Goal: Task Accomplishment & Management: Use online tool/utility

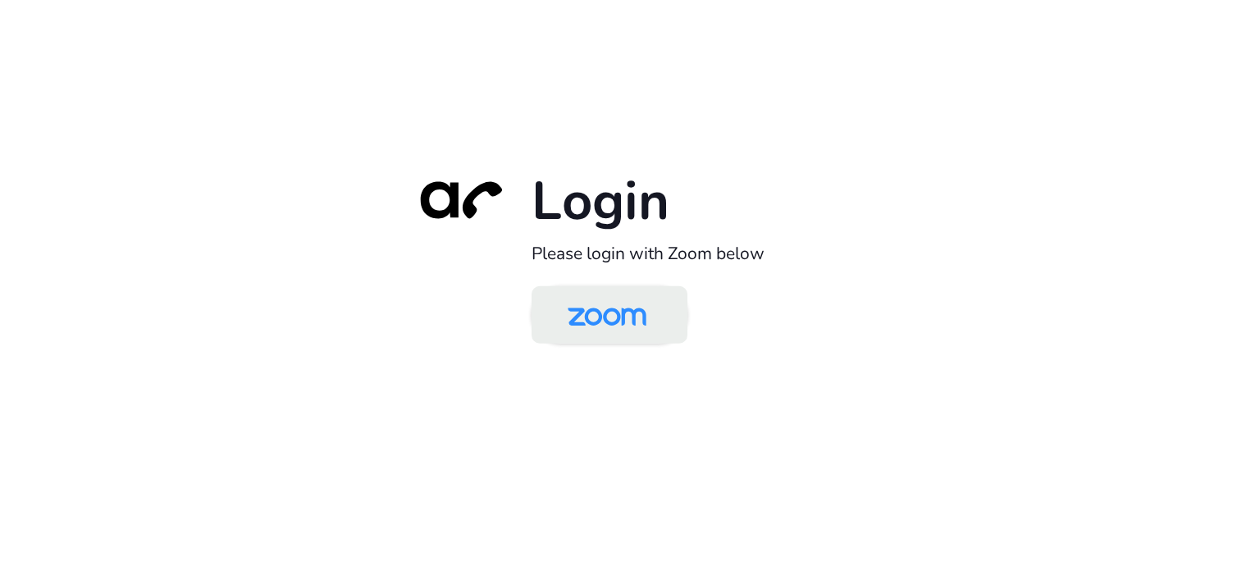
click at [636, 308] on img at bounding box center [606, 316] width 113 height 53
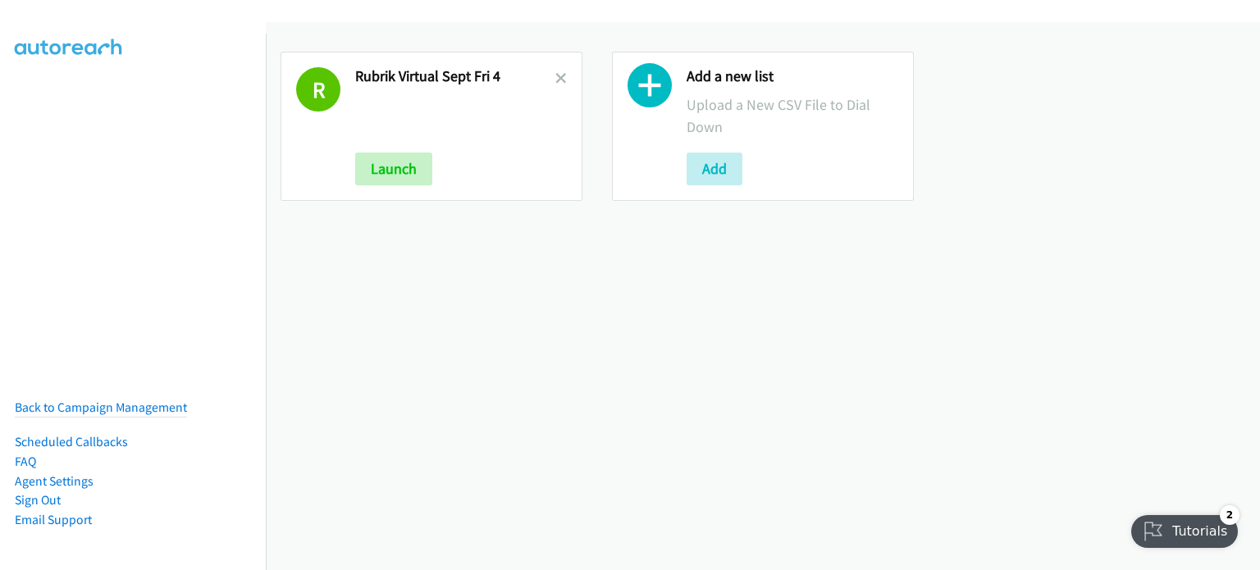
click at [558, 71] on link at bounding box center [560, 78] width 11 height 19
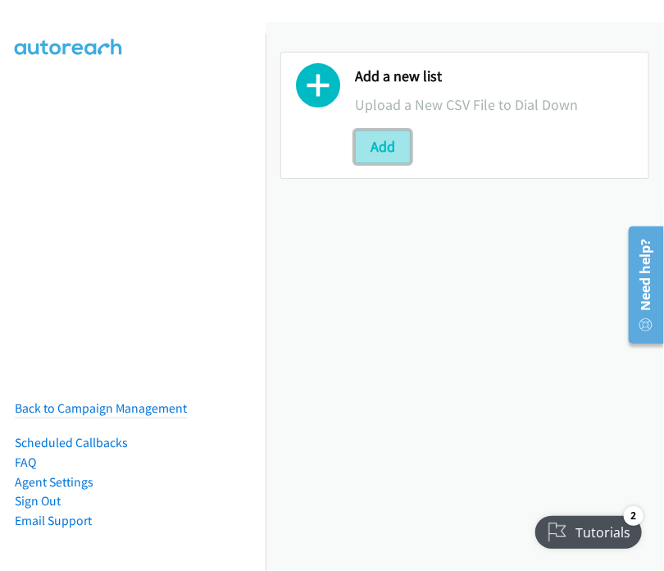
click at [377, 135] on button "Add" at bounding box center [383, 146] width 56 height 33
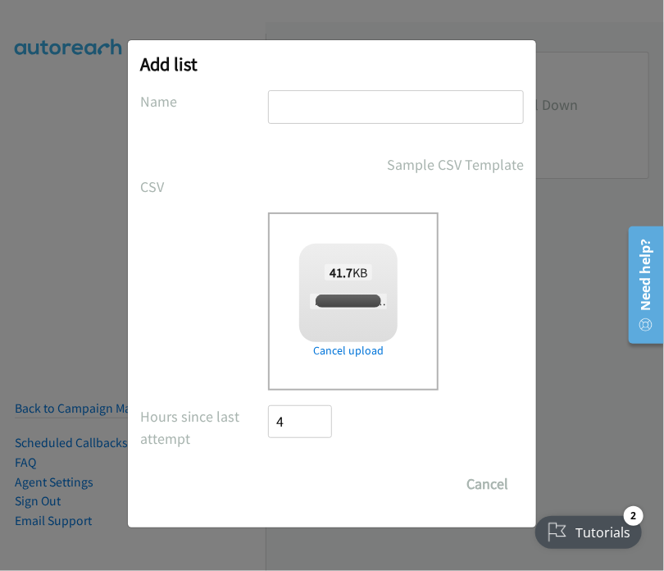
checkbox input "true"
click at [294, 105] on input "text" at bounding box center [396, 107] width 256 height 34
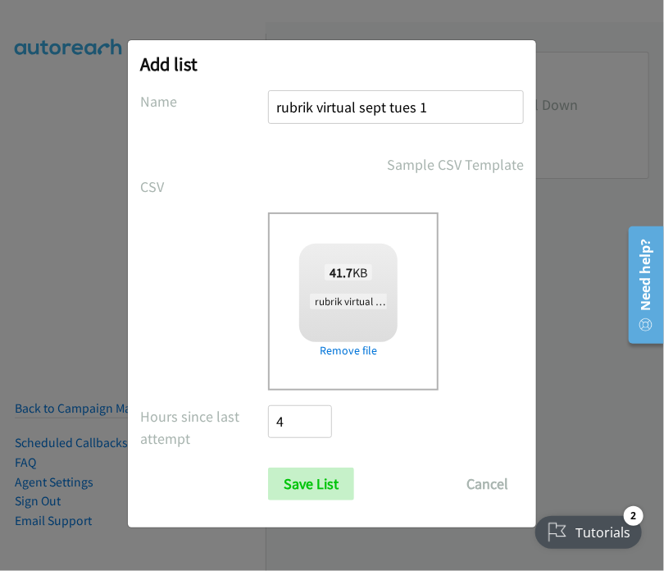
click at [416, 109] on input "rubrik virtual sept tues 1" at bounding box center [396, 107] width 256 height 34
type input "rubrik virtual sept mon 1"
click at [308, 483] on input "Save List" at bounding box center [311, 484] width 86 height 33
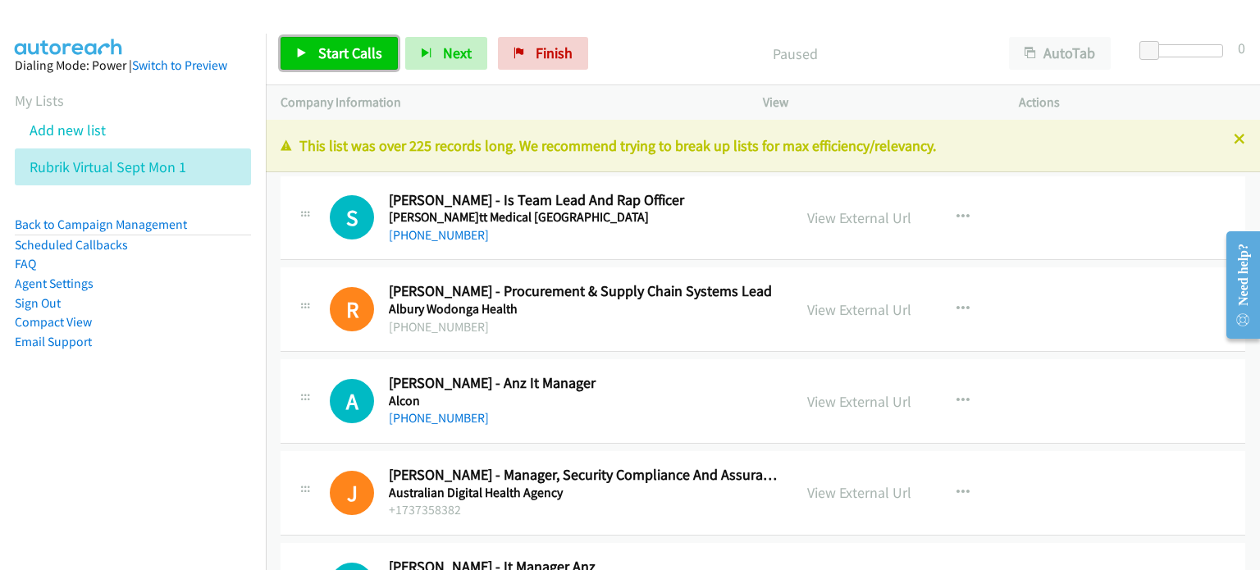
click at [335, 52] on span "Start Calls" at bounding box center [350, 52] width 64 height 19
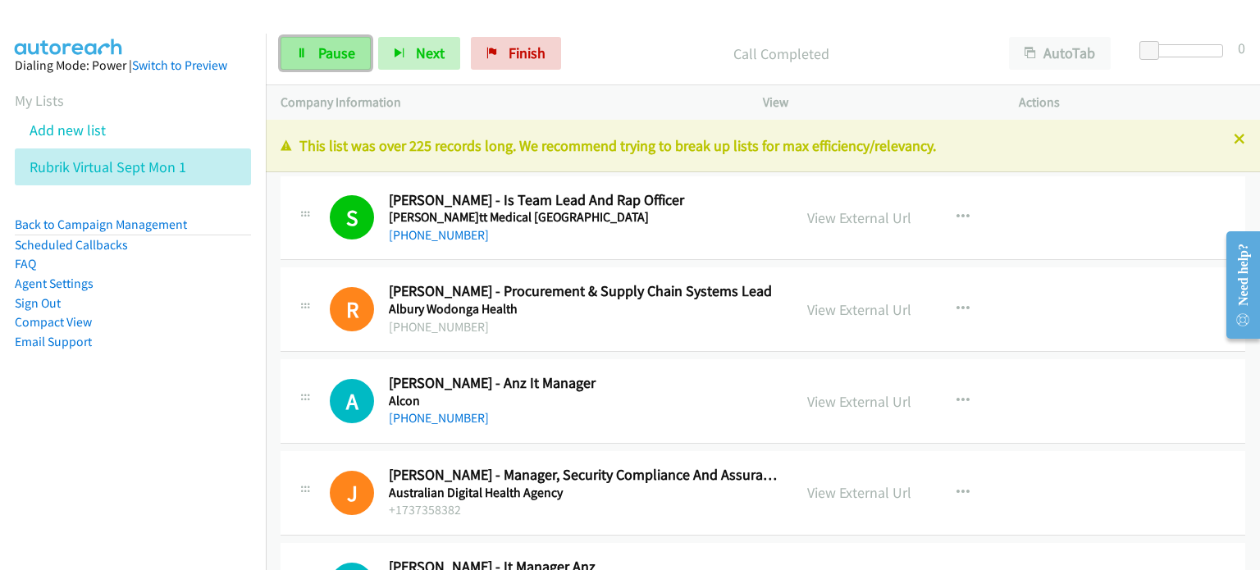
click at [322, 53] on span "Pause" at bounding box center [336, 52] width 37 height 19
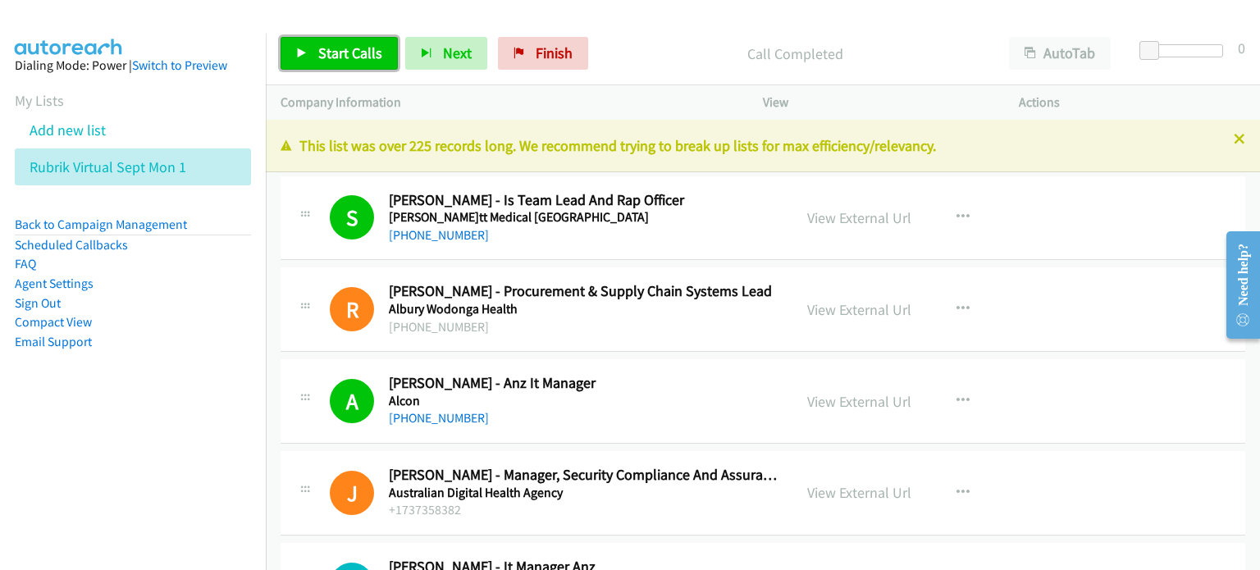
click at [338, 47] on span "Start Calls" at bounding box center [350, 52] width 64 height 19
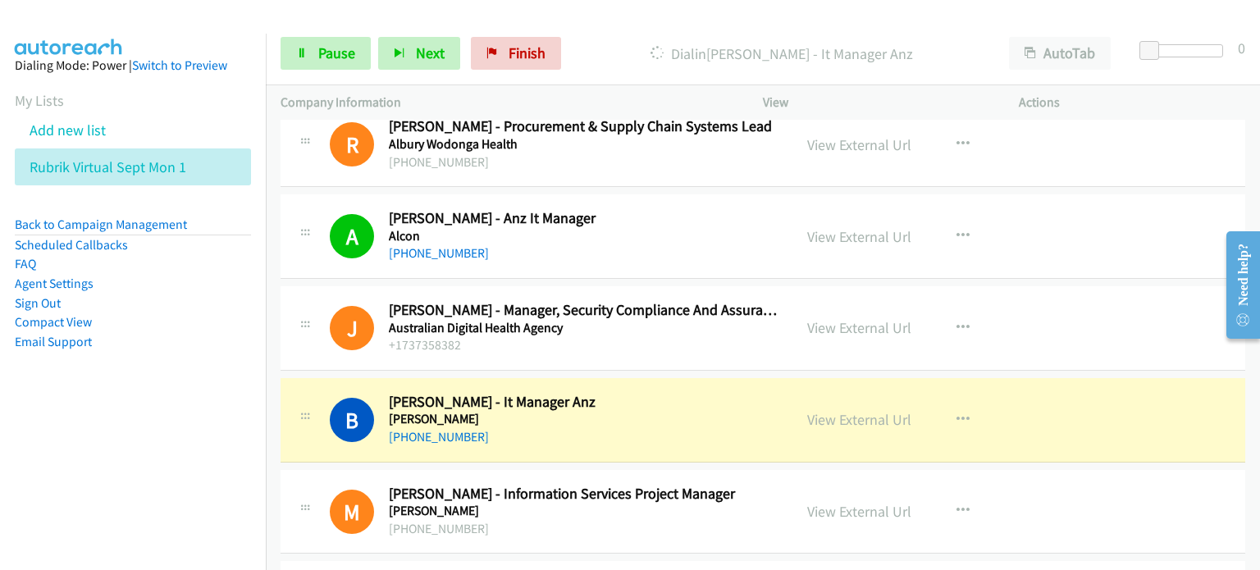
scroll to position [328, 0]
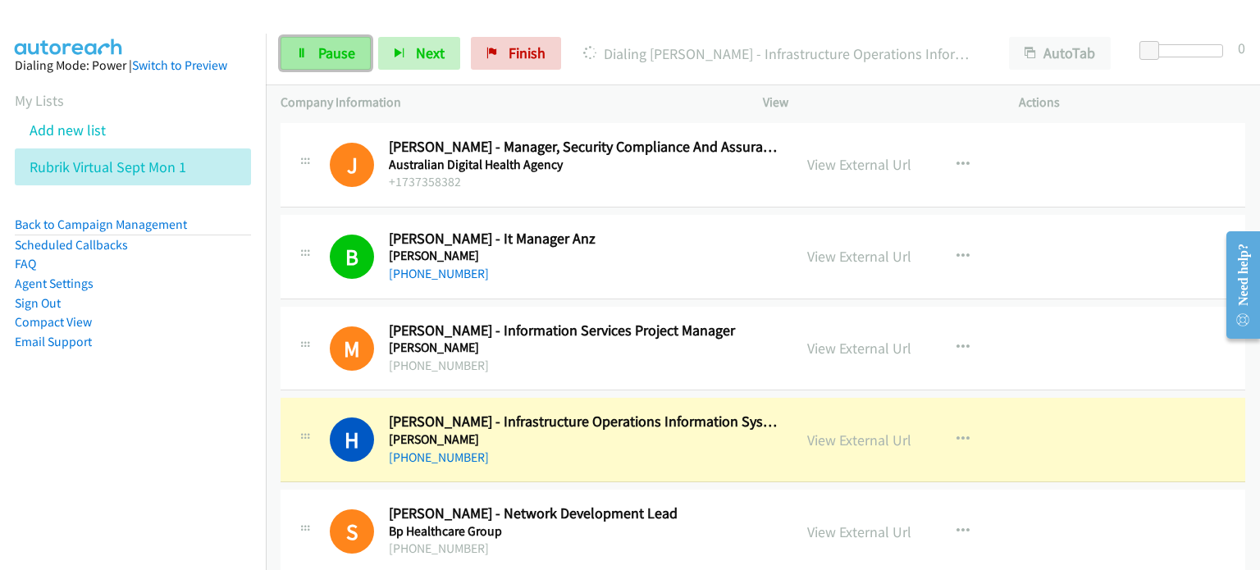
click at [319, 52] on span "Pause" at bounding box center [336, 52] width 37 height 19
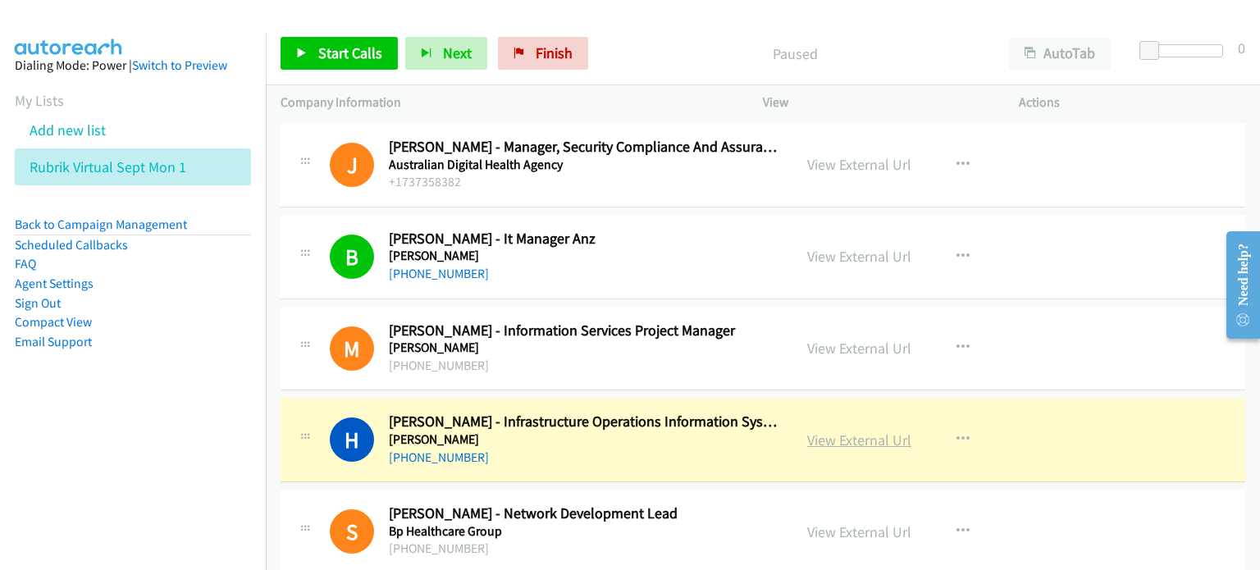
click at [664, 437] on link "View External Url" at bounding box center [859, 440] width 104 height 19
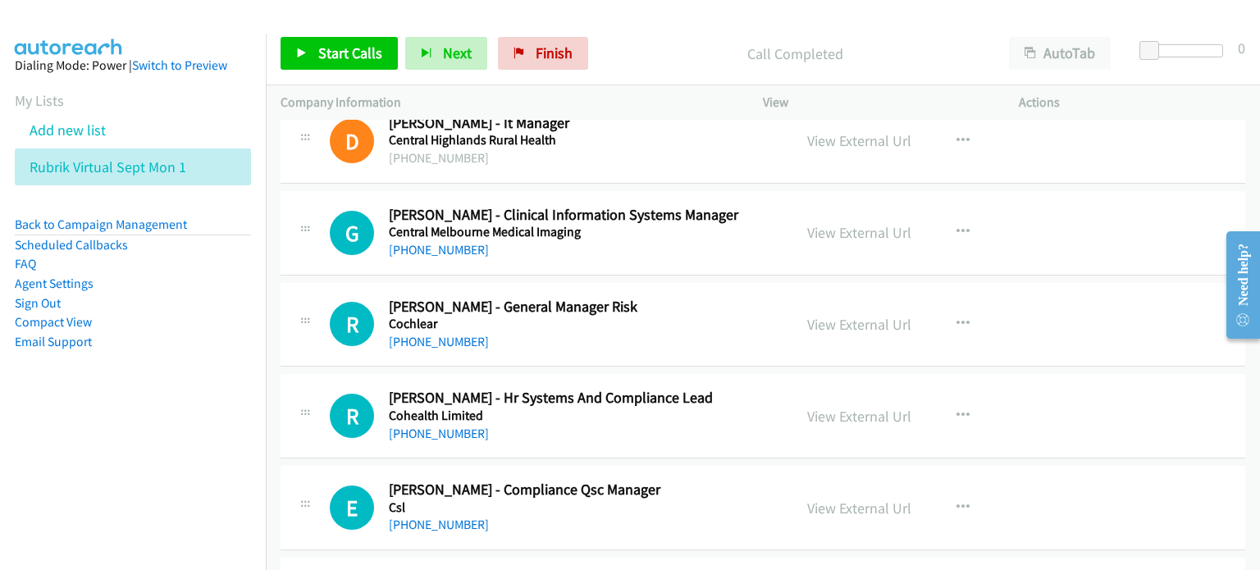
scroll to position [738, 0]
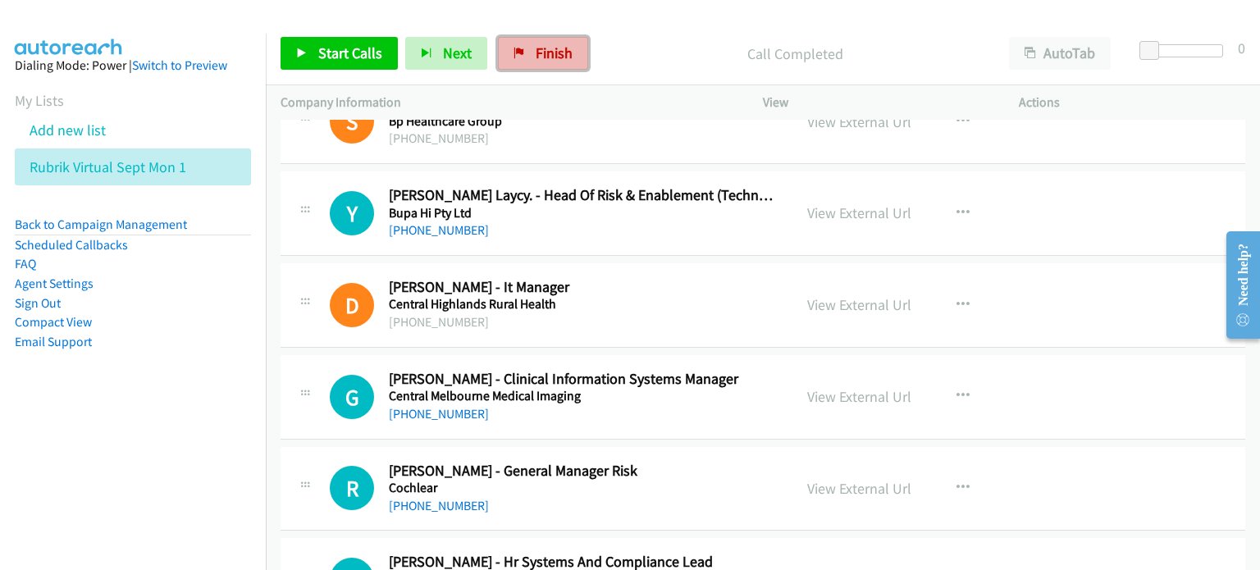
click at [527, 47] on link "Finish" at bounding box center [543, 53] width 90 height 33
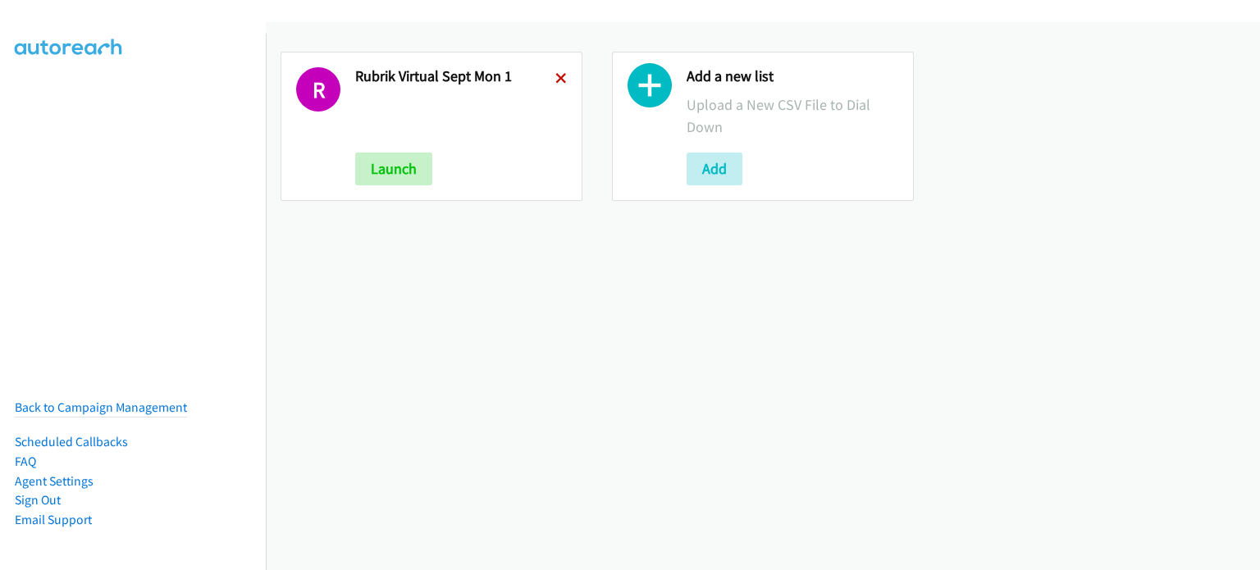
click at [557, 75] on icon at bounding box center [560, 79] width 11 height 11
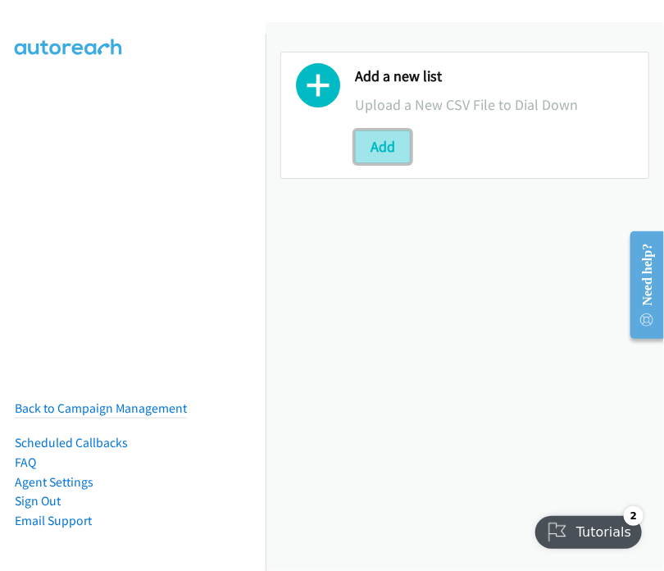
click at [379, 140] on button "Add" at bounding box center [383, 146] width 56 height 33
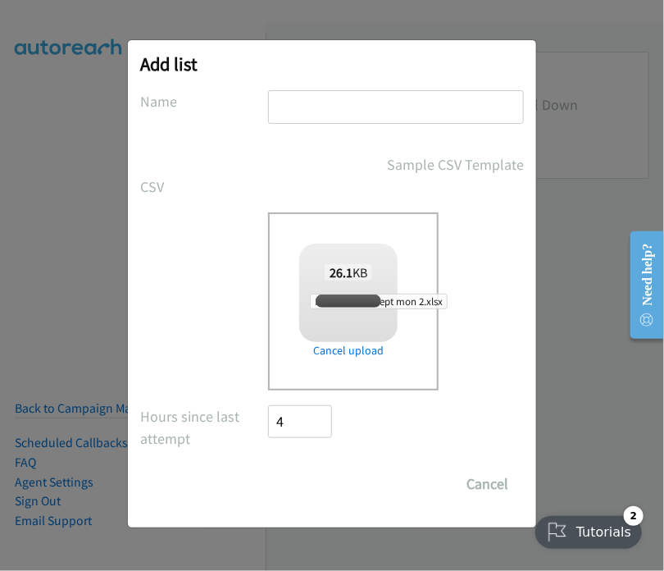
checkbox input "true"
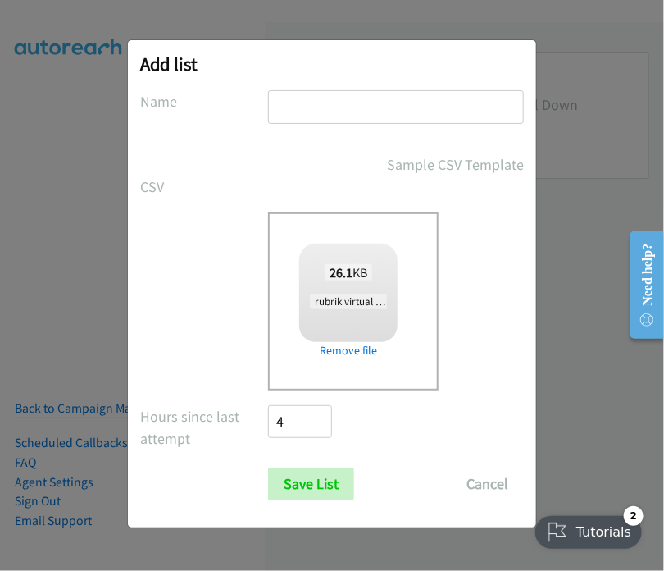
click at [295, 103] on input "text" at bounding box center [396, 107] width 256 height 34
click at [413, 107] on input "rubrik virtual sept tues 1" at bounding box center [396, 107] width 256 height 34
drag, startPoint x: 431, startPoint y: 106, endPoint x: 387, endPoint y: 107, distance: 44.3
click at [387, 107] on input "rubrik virtual sept tues 1" at bounding box center [396, 107] width 256 height 34
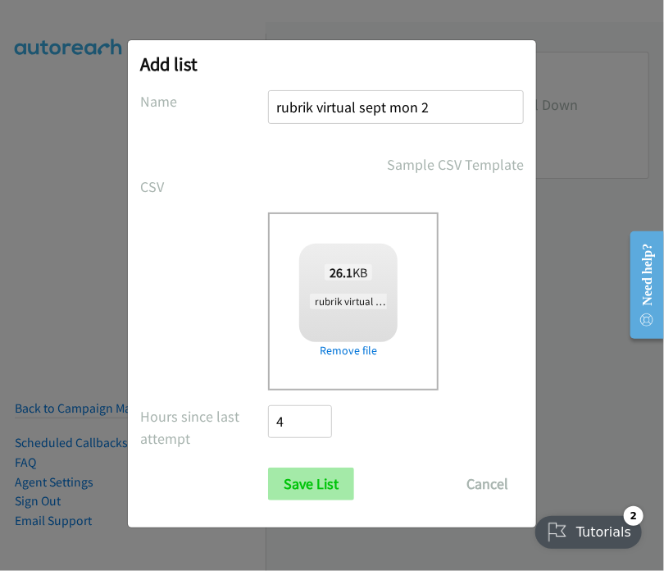
type input "rubrik virtual sept mon 2"
drag, startPoint x: 313, startPoint y: 481, endPoint x: 461, endPoint y: 442, distance: 153.6
click at [313, 481] on input "Save List" at bounding box center [311, 484] width 86 height 33
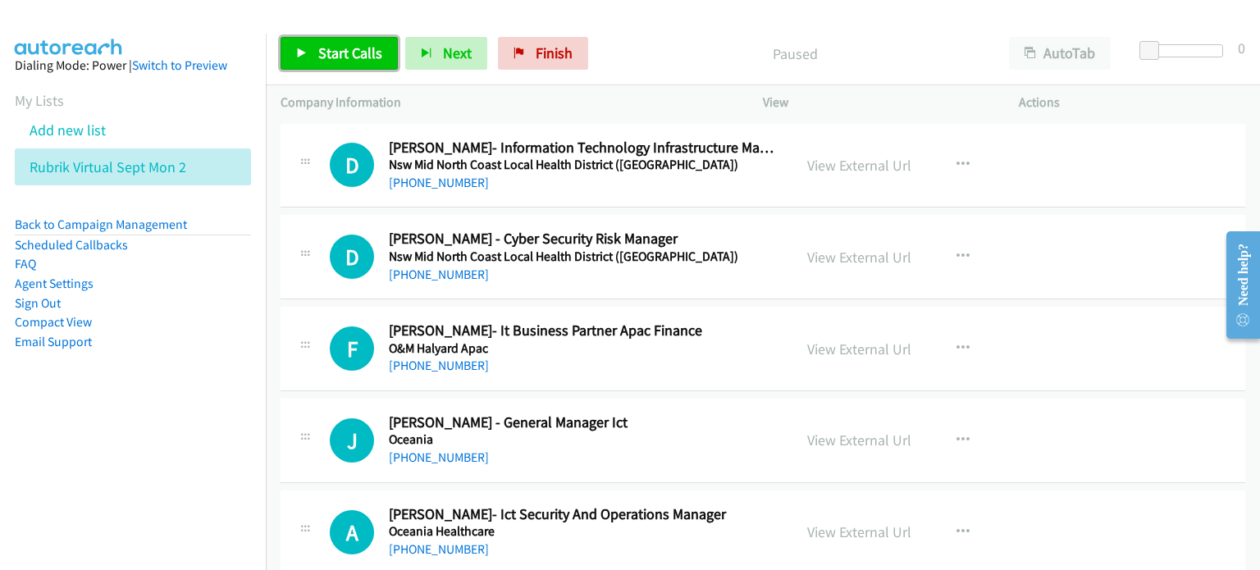
click at [328, 48] on span "Start Calls" at bounding box center [350, 52] width 64 height 19
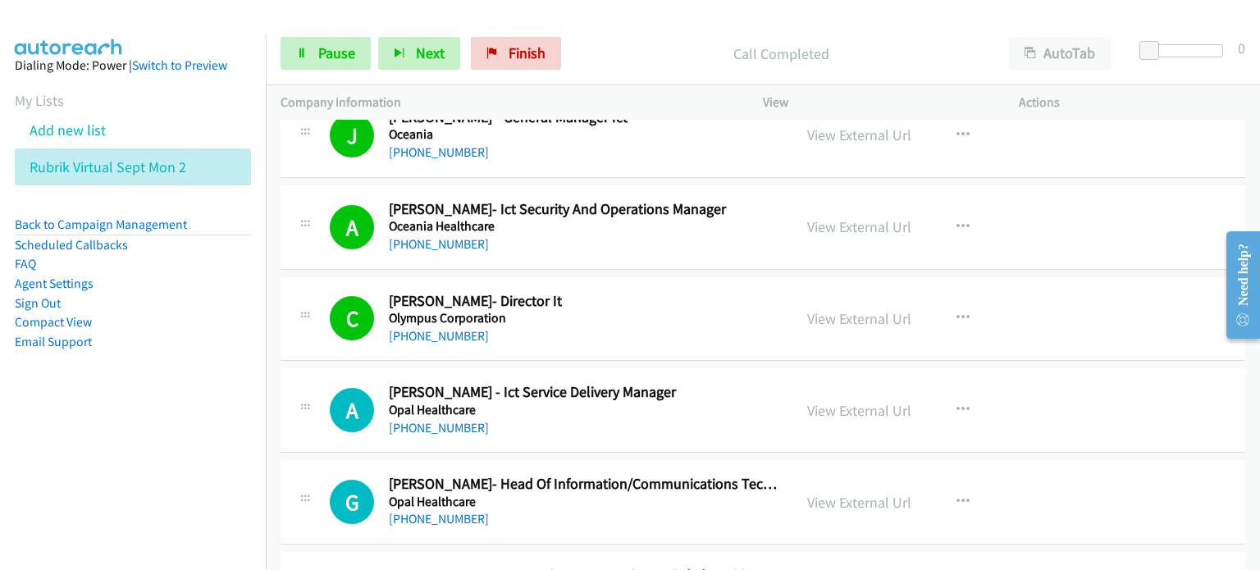
scroll to position [410, 0]
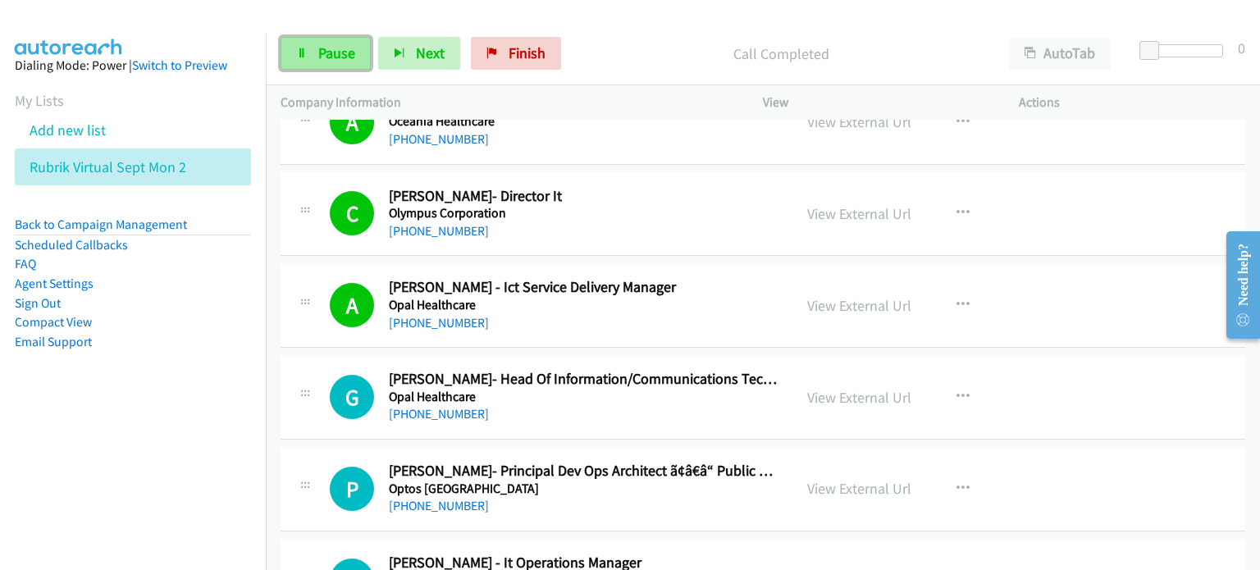
click at [330, 56] on span "Pause" at bounding box center [336, 52] width 37 height 19
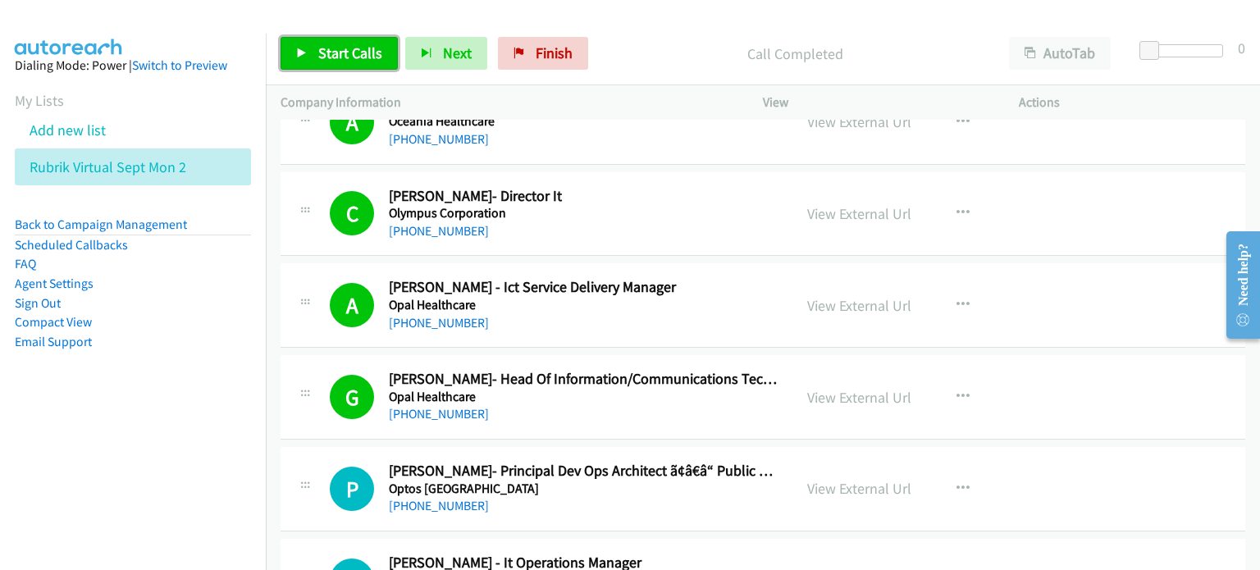
click at [353, 49] on span "Start Calls" at bounding box center [350, 52] width 64 height 19
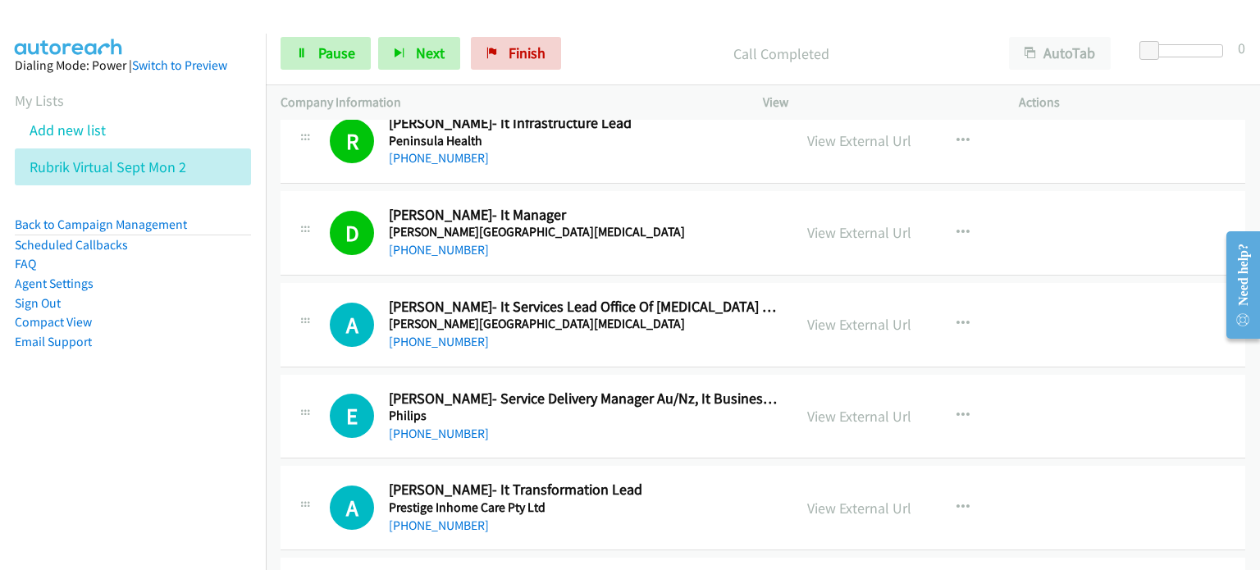
scroll to position [1312, 0]
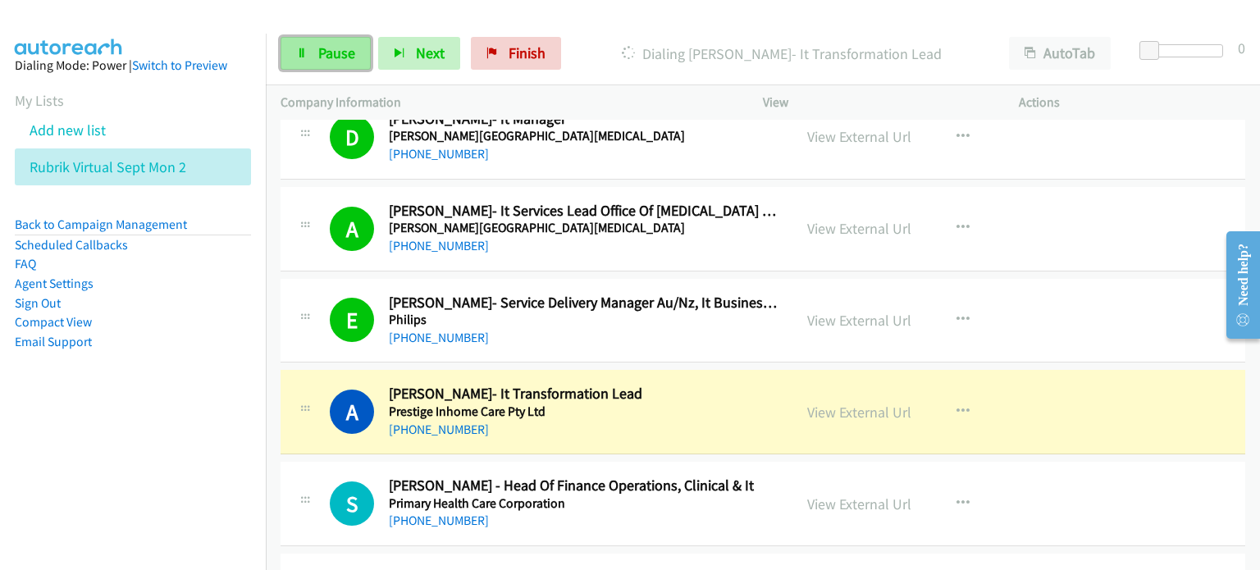
click at [341, 43] on span "Pause" at bounding box center [336, 52] width 37 height 19
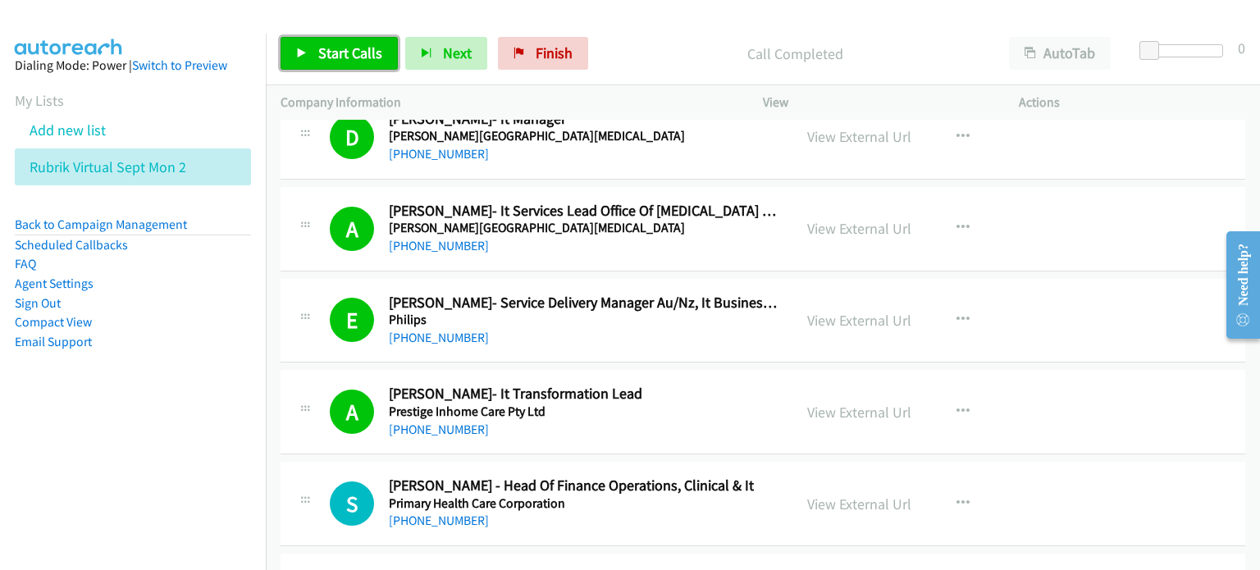
click at [350, 43] on span "Start Calls" at bounding box center [350, 52] width 64 height 19
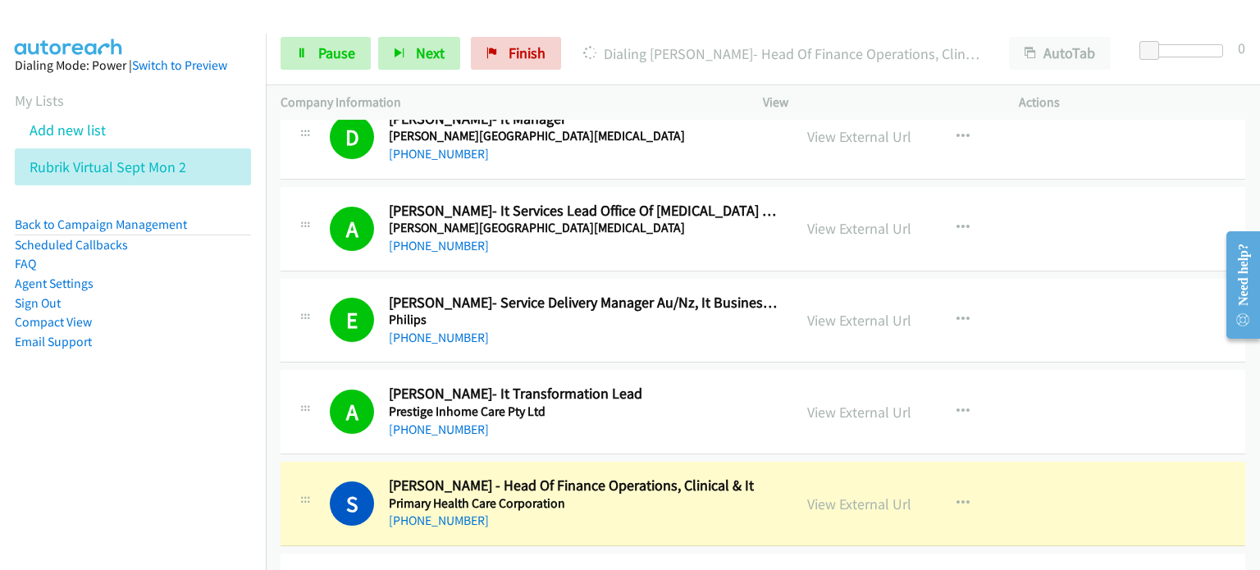
scroll to position [1558, 0]
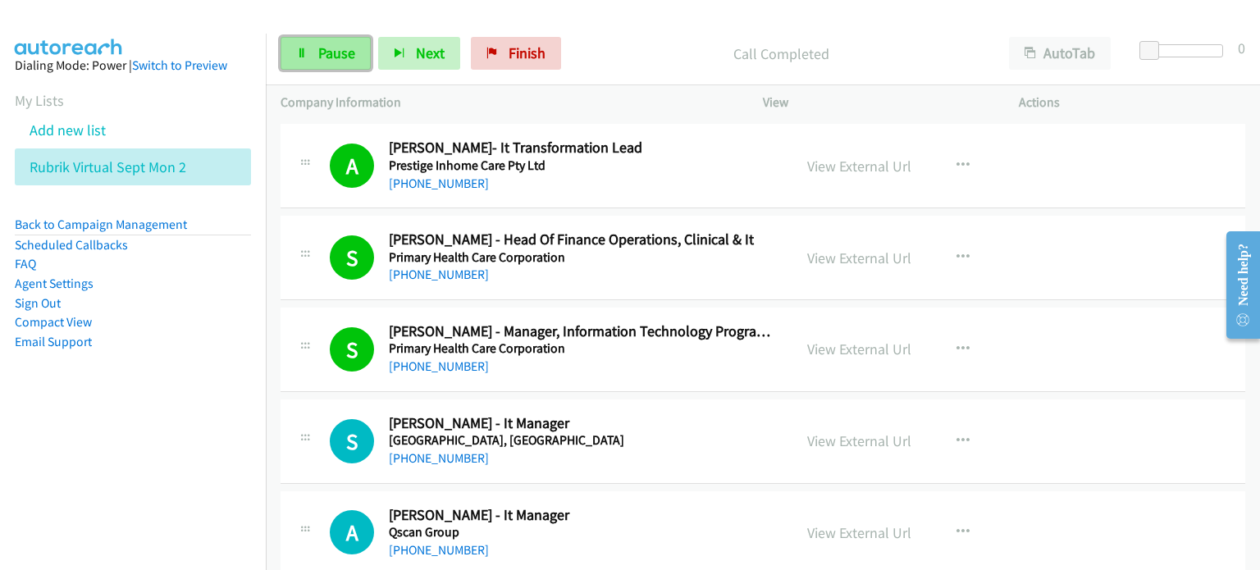
click at [327, 52] on span "Pause" at bounding box center [336, 52] width 37 height 19
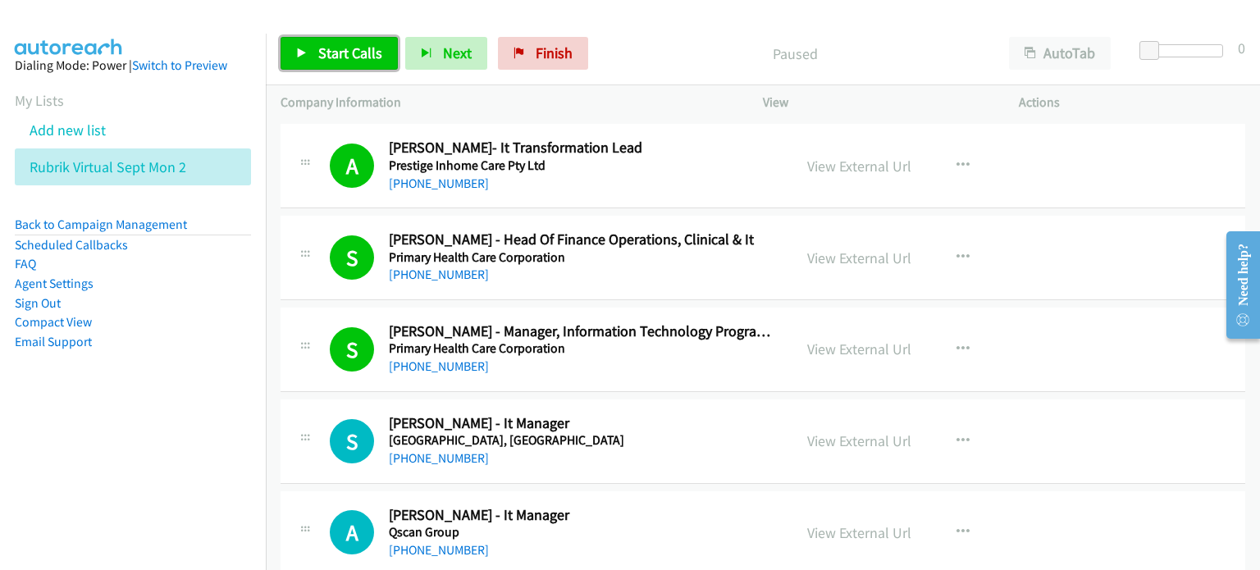
click at [345, 48] on span "Start Calls" at bounding box center [350, 52] width 64 height 19
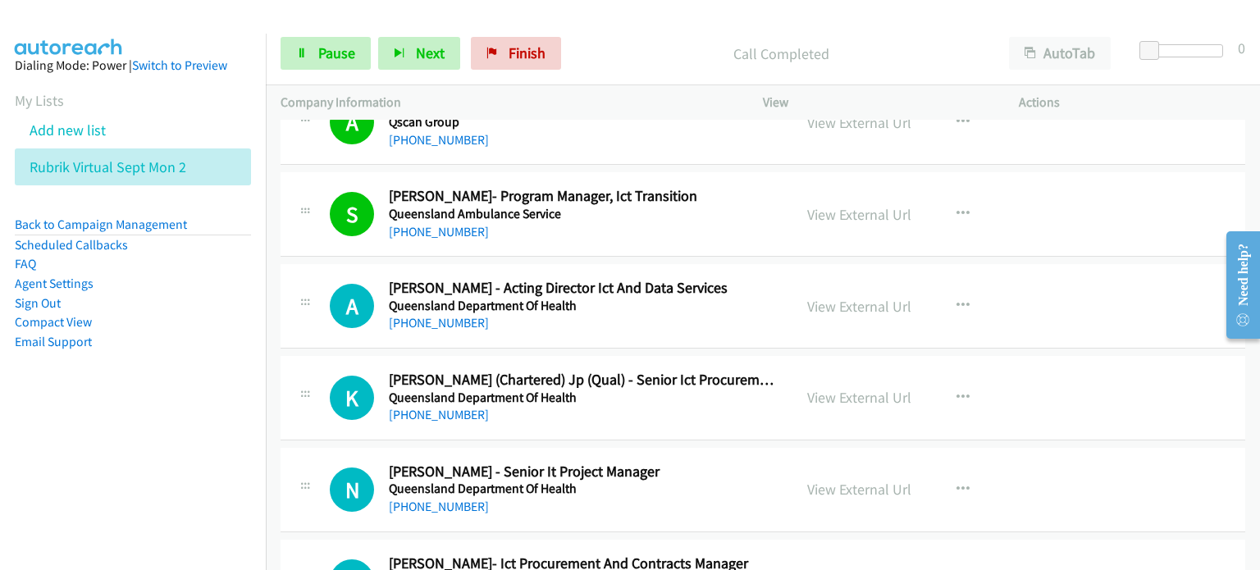
scroll to position [2051, 0]
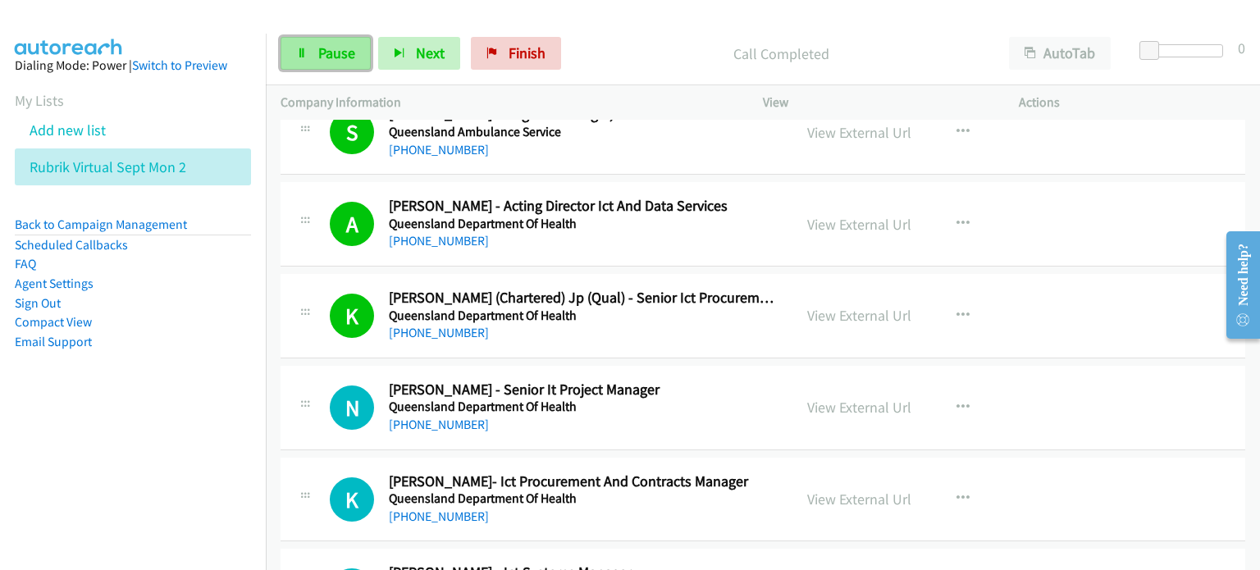
click at [330, 45] on span "Pause" at bounding box center [336, 52] width 37 height 19
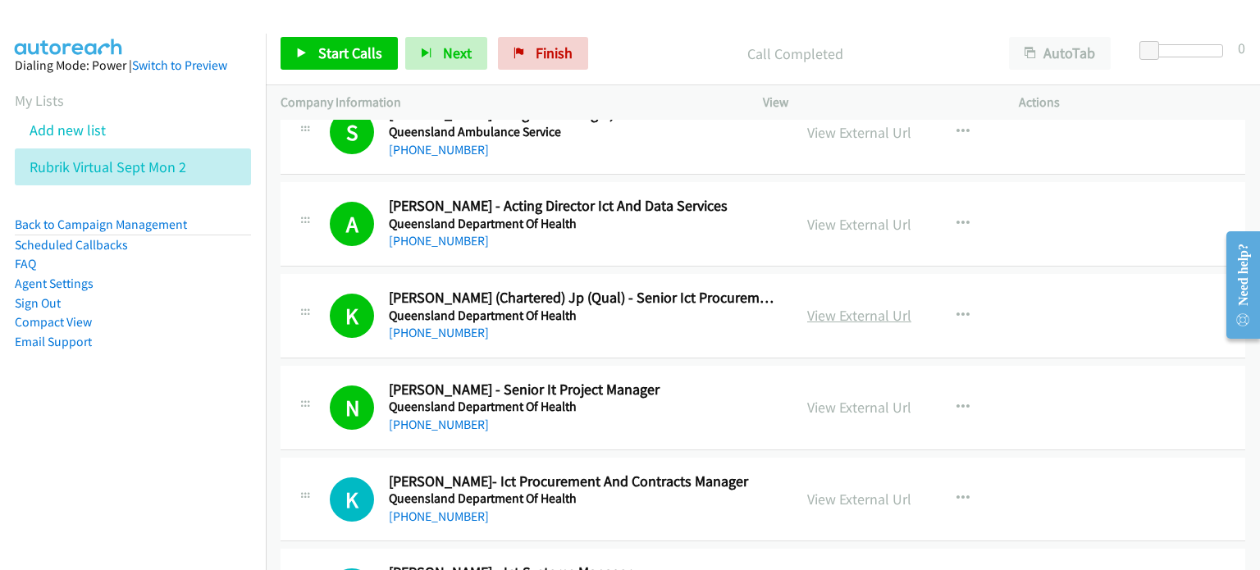
click at [849, 313] on link "View External Url" at bounding box center [859, 315] width 104 height 19
click at [322, 55] on span "Start Calls" at bounding box center [350, 52] width 64 height 19
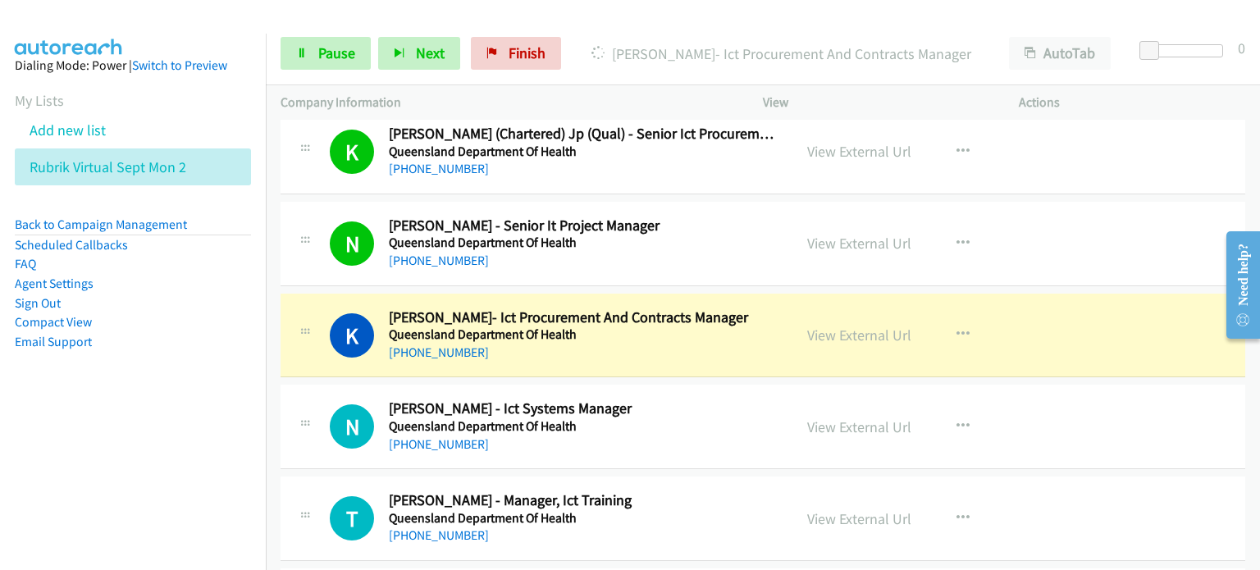
scroll to position [2379, 0]
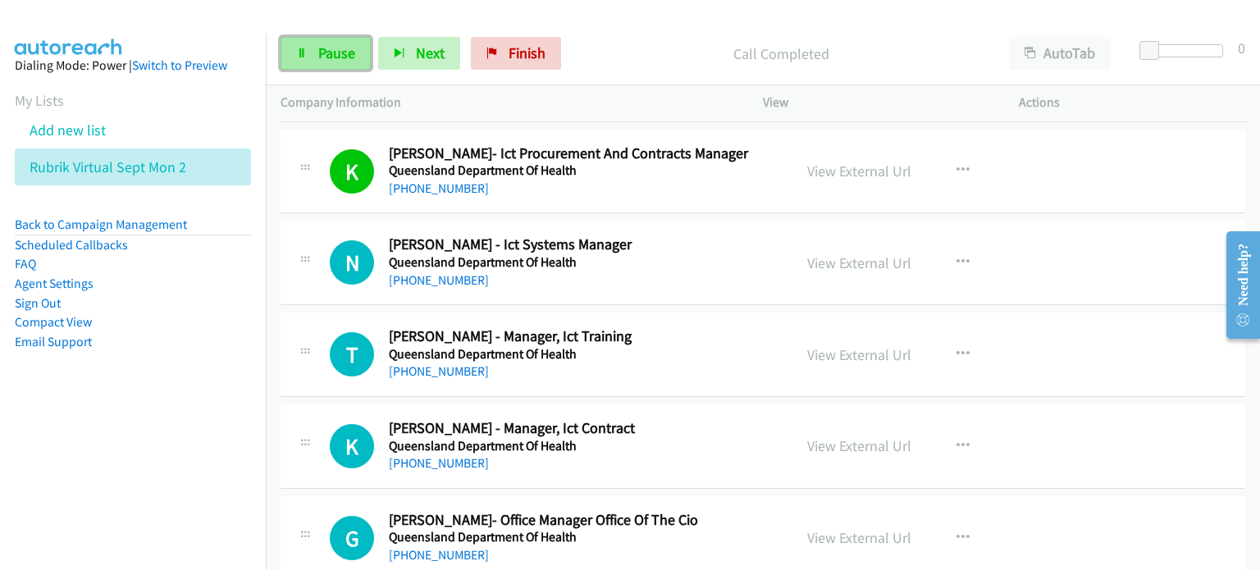
click at [328, 49] on span "Pause" at bounding box center [336, 52] width 37 height 19
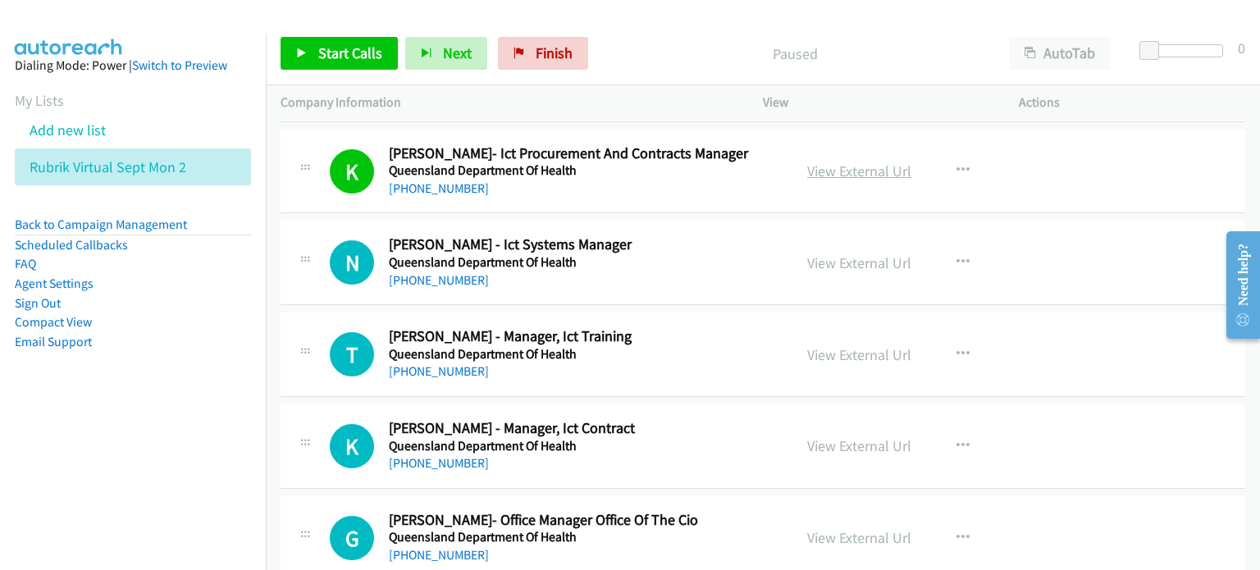
click at [861, 167] on link "View External Url" at bounding box center [859, 171] width 104 height 19
click at [327, 45] on span "Start Calls" at bounding box center [350, 52] width 64 height 19
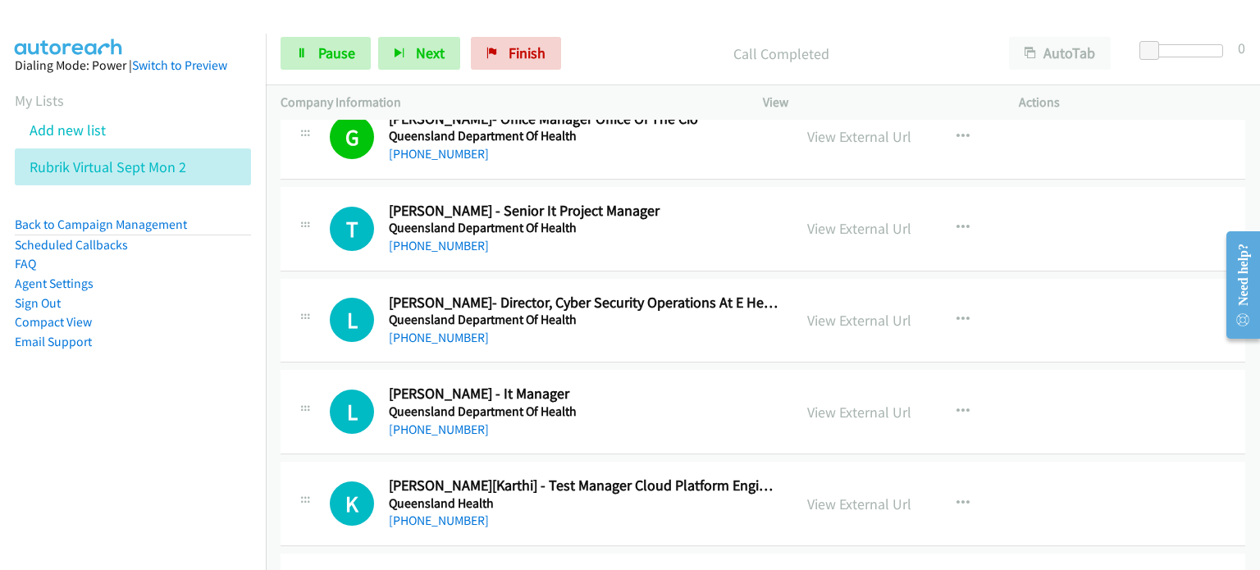
scroll to position [2789, 0]
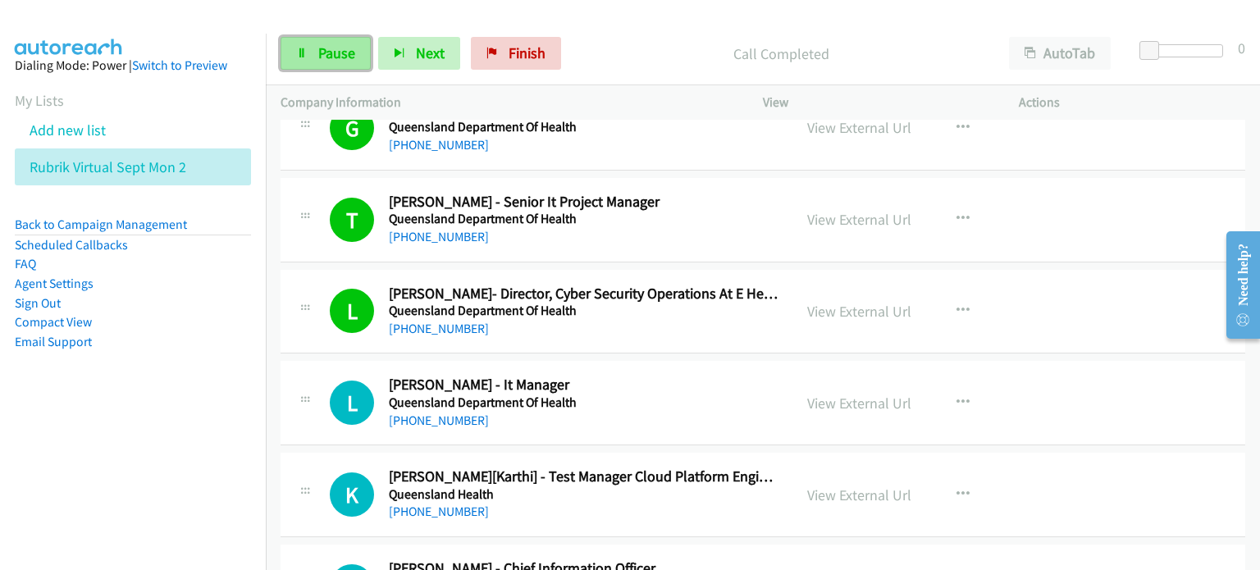
click at [325, 46] on span "Pause" at bounding box center [336, 52] width 37 height 19
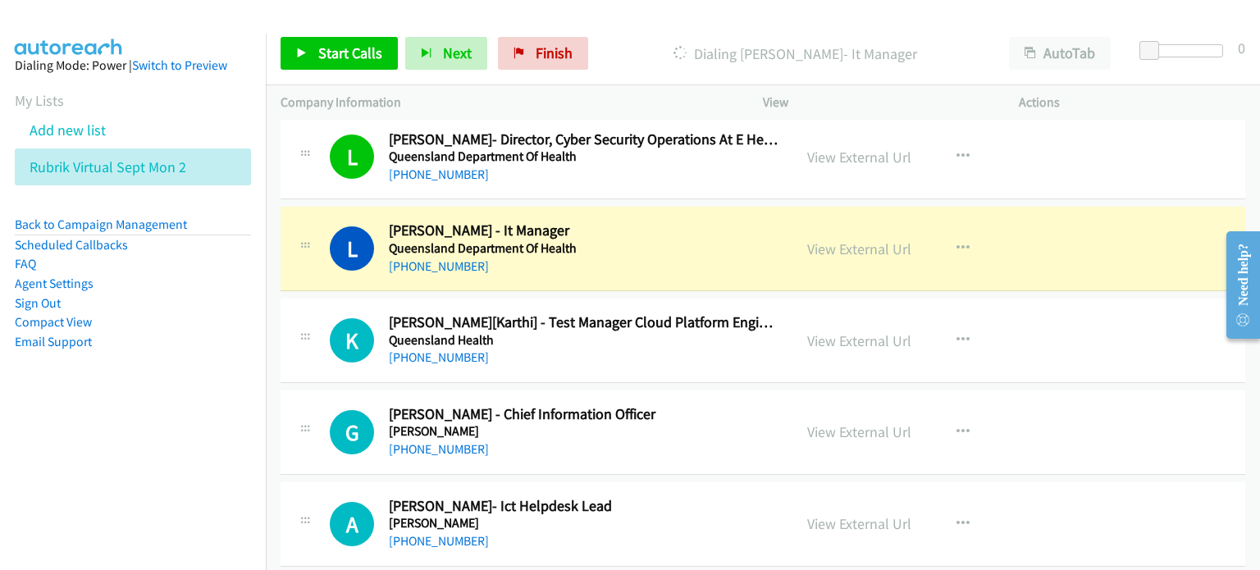
scroll to position [2953, 0]
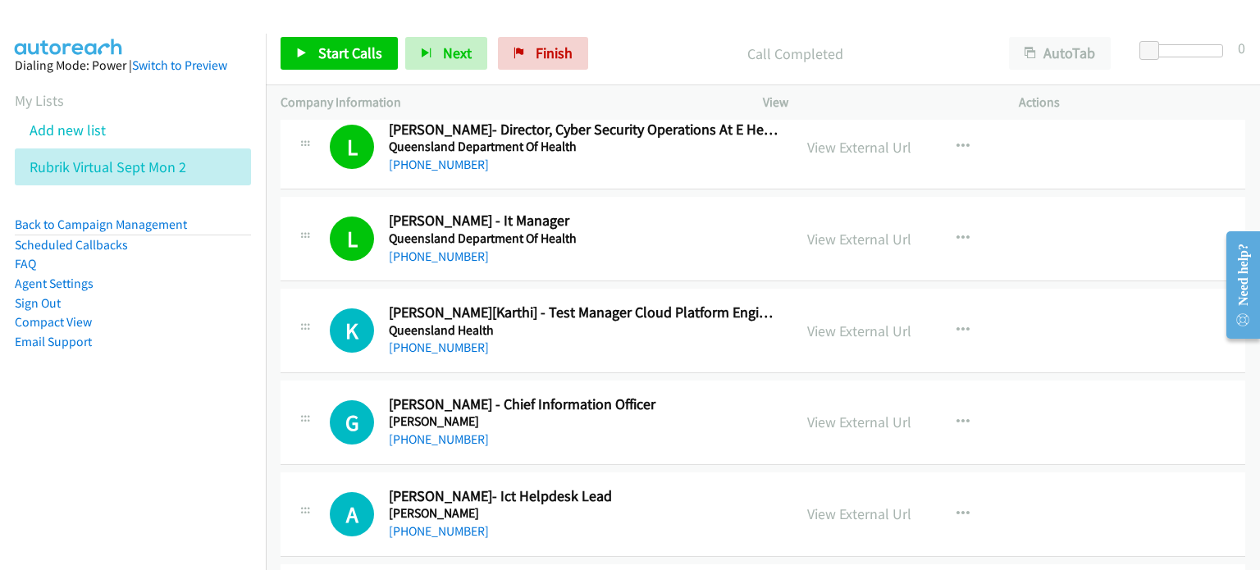
click at [643, 39] on div "Call Completed" at bounding box center [794, 53] width 399 height 33
click at [332, 48] on span "Start Calls" at bounding box center [350, 52] width 64 height 19
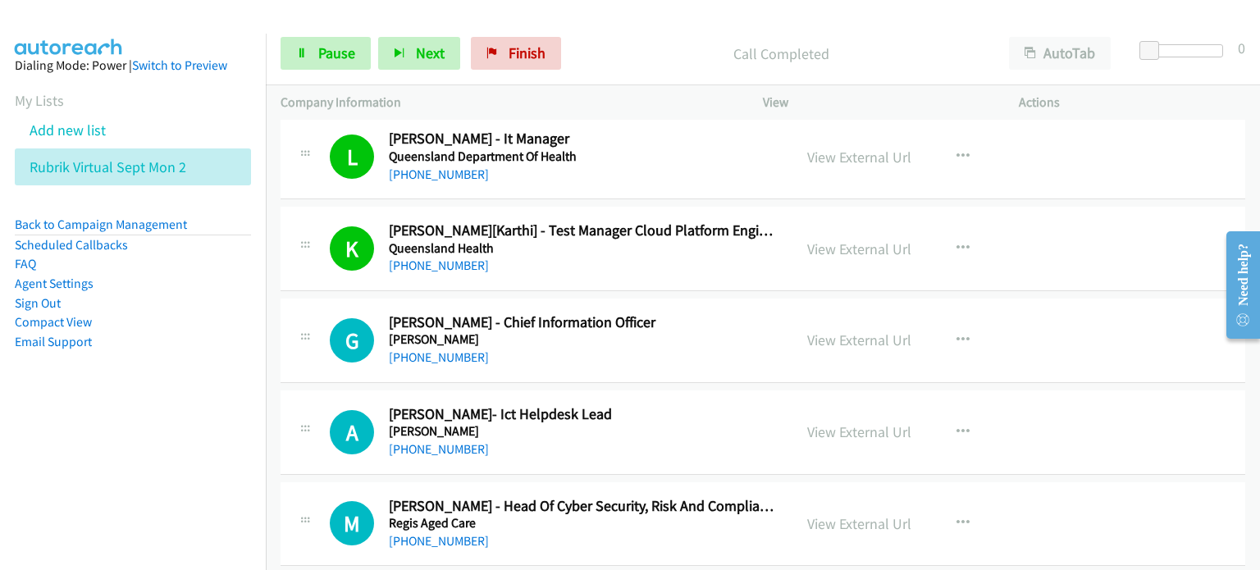
scroll to position [3117, 0]
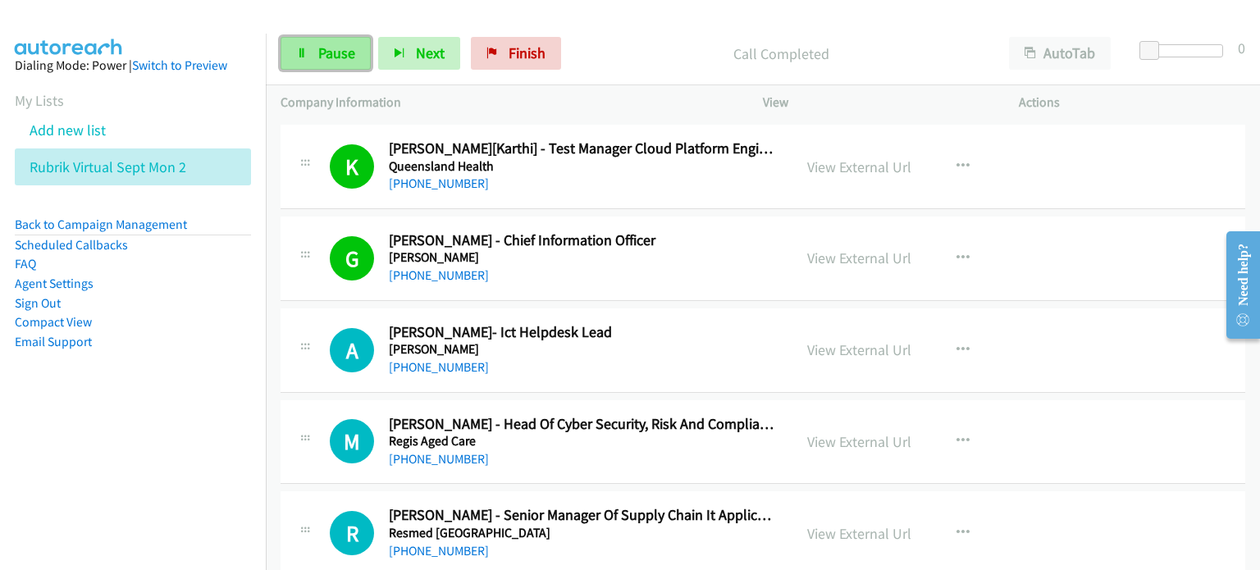
click at [318, 49] on span "Pause" at bounding box center [336, 52] width 37 height 19
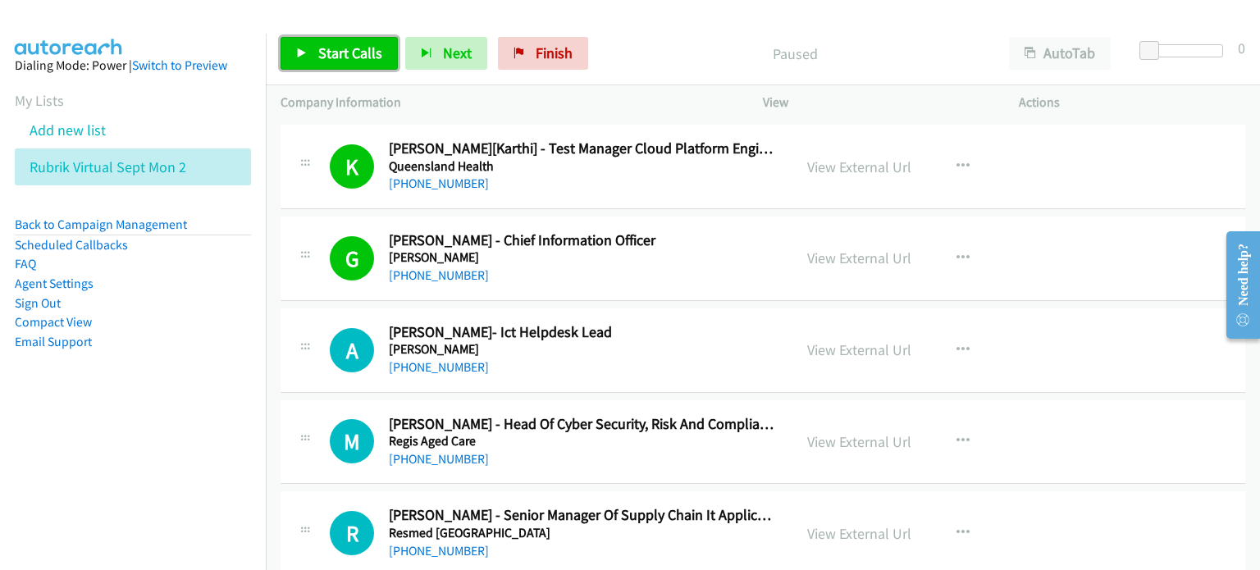
click at [335, 43] on span "Start Calls" at bounding box center [350, 52] width 64 height 19
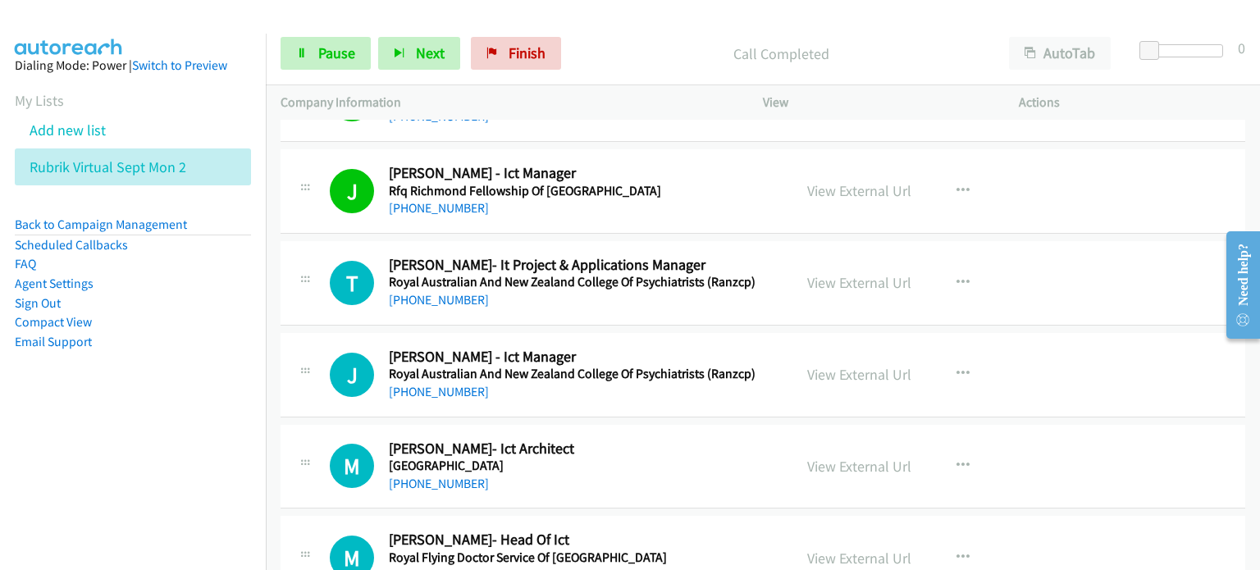
scroll to position [4183, 0]
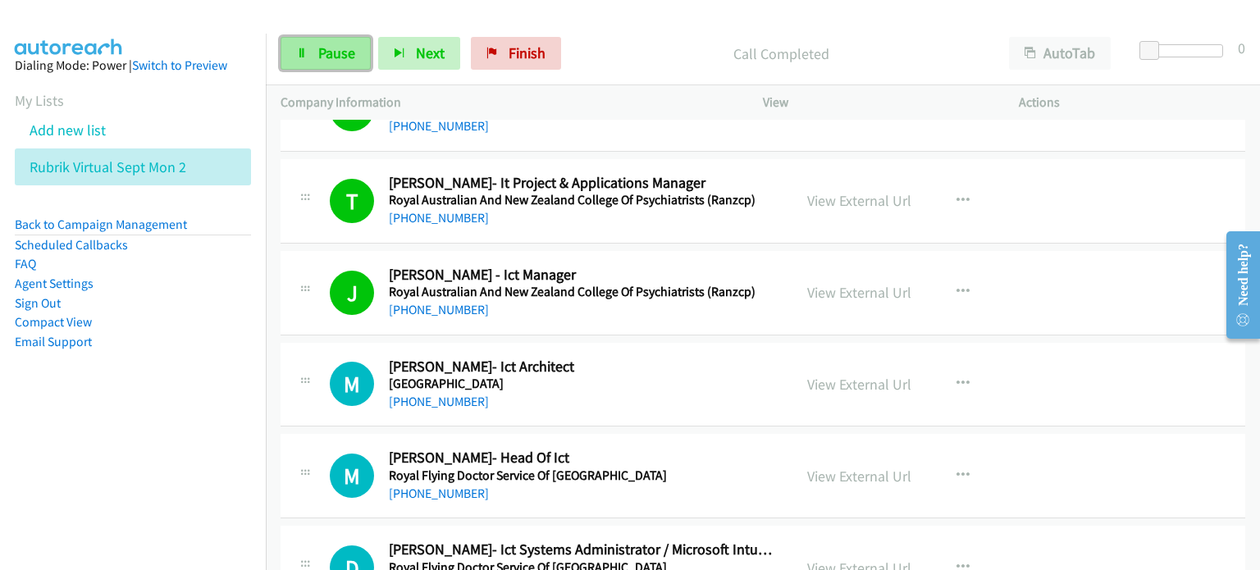
click at [335, 52] on span "Pause" at bounding box center [336, 52] width 37 height 19
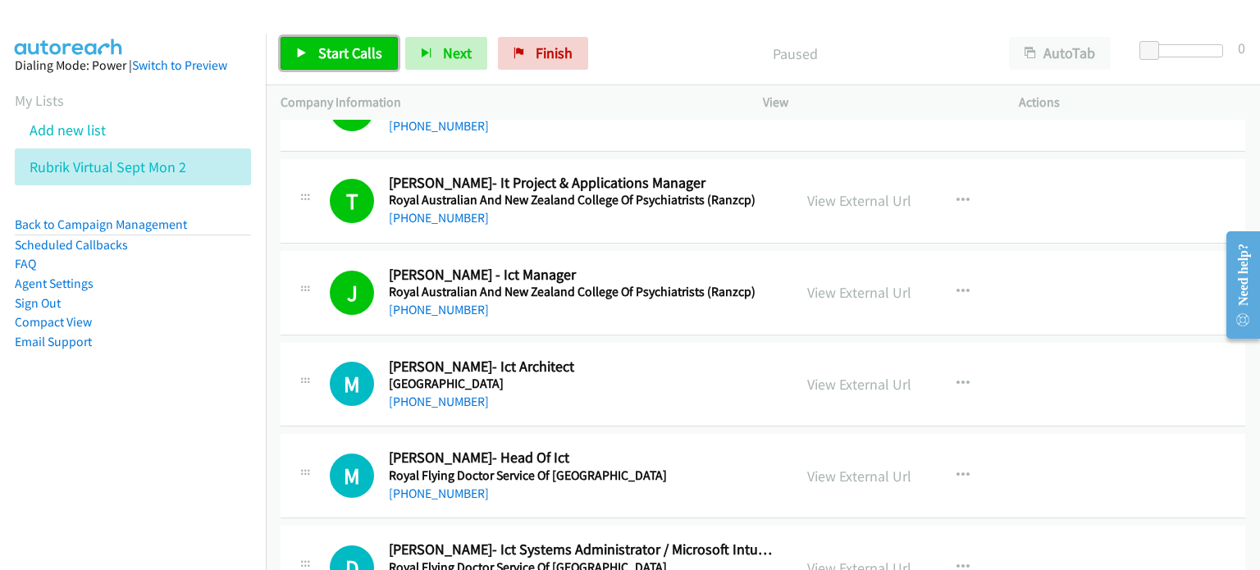
click at [354, 43] on span "Start Calls" at bounding box center [350, 52] width 64 height 19
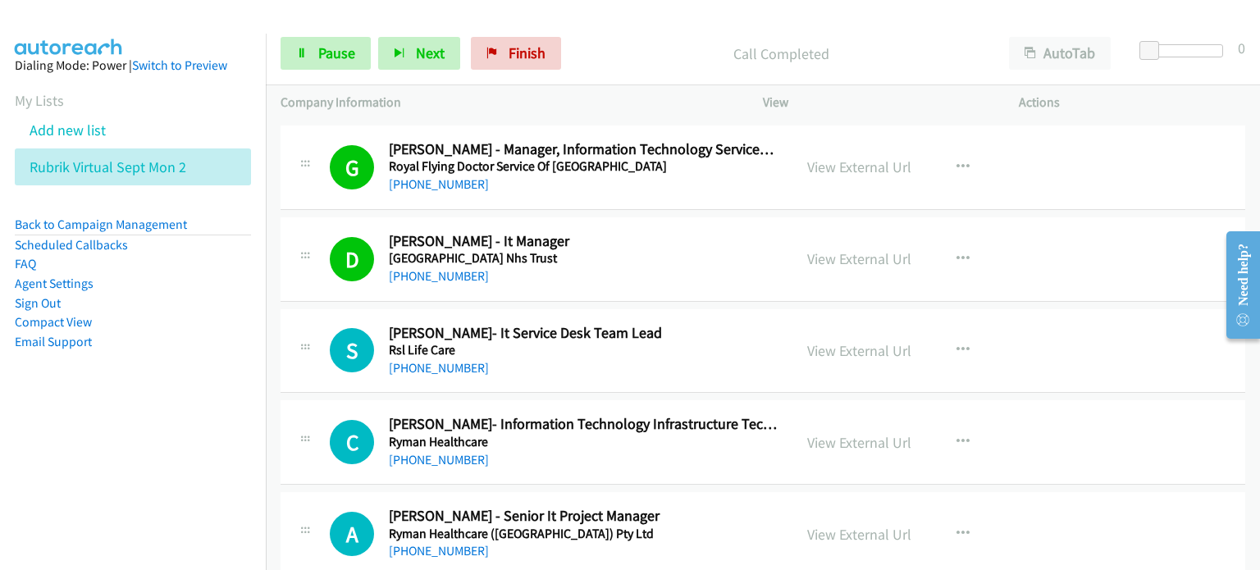
scroll to position [4757, 0]
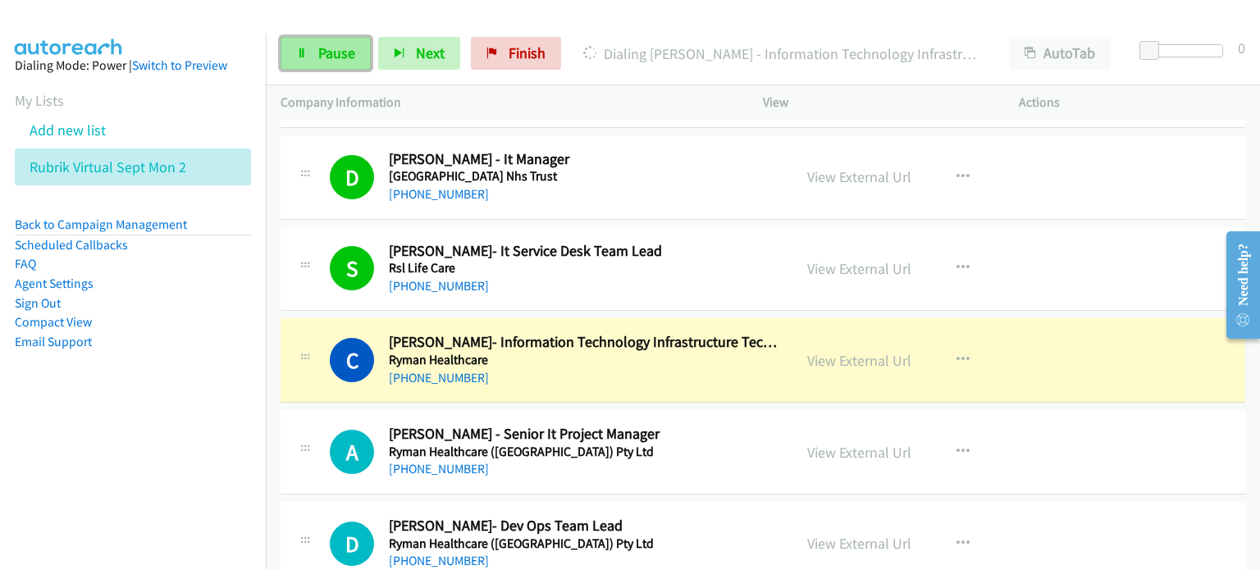
click at [341, 46] on span "Pause" at bounding box center [336, 52] width 37 height 19
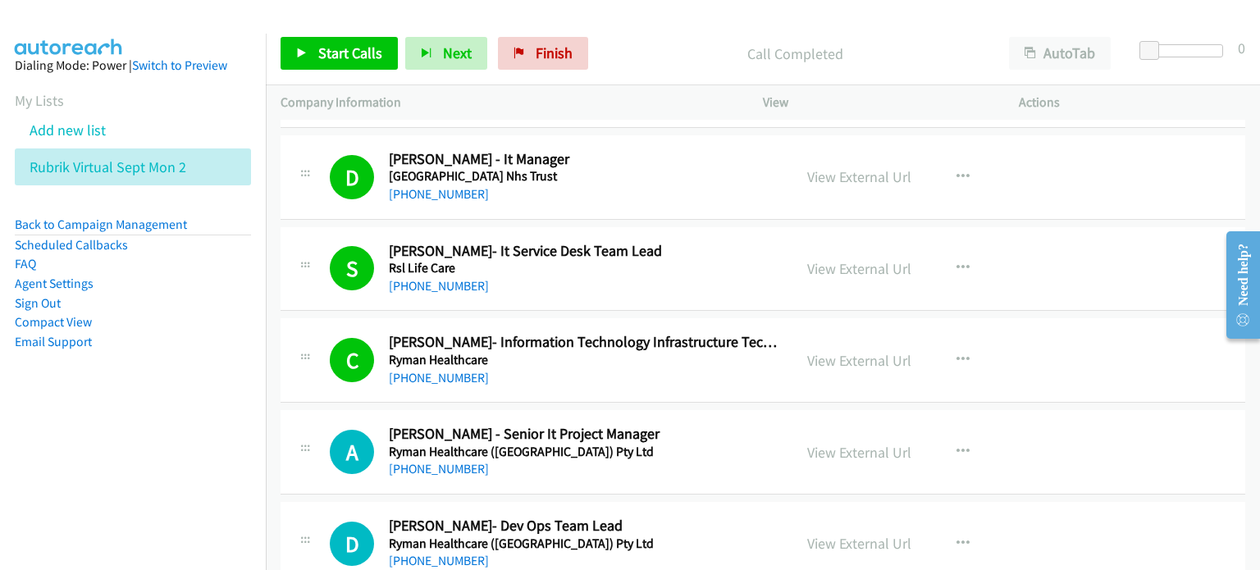
click at [187, 472] on nav "Dialing Mode: Power | Switch to Preview My Lists Add new list Rubrik Virtual Se…" at bounding box center [133, 319] width 267 height 570
